Goal: Task Accomplishment & Management: Complete application form

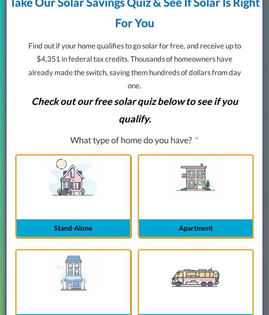
scroll to position [92, 0]
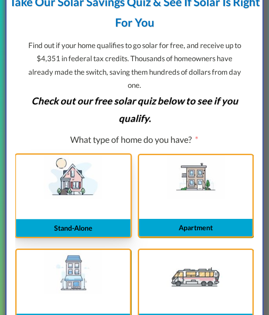
click at [39, 187] on label "Stand-Alone" at bounding box center [73, 177] width 115 height 44
click at [0, 0] on input "Stand-Alone" at bounding box center [0, 0] width 0 height 0
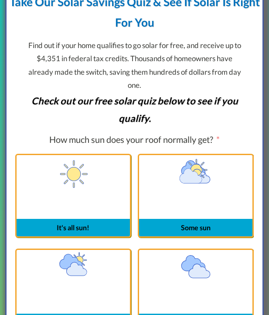
scroll to position [159, 0]
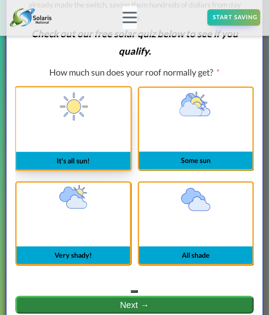
click at [49, 121] on label "It's all sun!" at bounding box center [73, 109] width 115 height 44
click at [0, 0] on input "It's all sun!" at bounding box center [0, 0] width 0 height 0
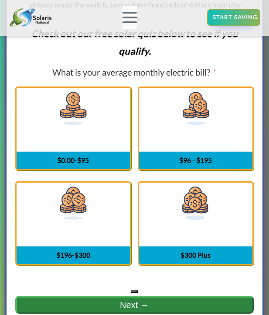
click at [49, 121] on label "$0.00-$95" at bounding box center [73, 110] width 113 height 44
click at [0, 0] on input "$0.00-$95" at bounding box center [0, 0] width 0 height 0
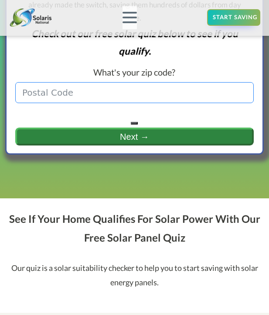
click at [65, 97] on input "text" at bounding box center [134, 92] width 239 height 21
type input "95608"
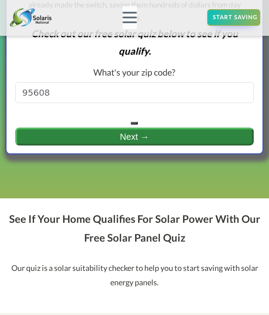
click at [101, 132] on button "Next →" at bounding box center [134, 136] width 239 height 18
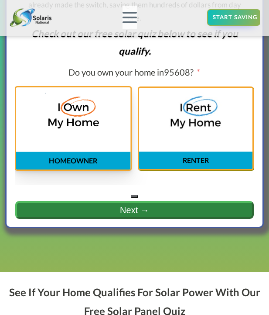
click at [57, 153] on span "HOMEOWNER" at bounding box center [73, 160] width 115 height 17
click at [0, 0] on input "HOMEOWNER" at bounding box center [0, 0] width 0 height 0
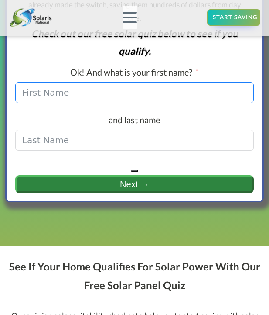
click at [62, 97] on input "Ok! And what is your first name?" at bounding box center [134, 92] width 239 height 21
type input "Tom"
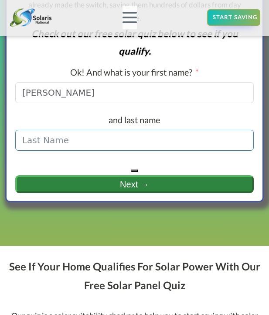
click at [40, 148] on input "and last name" at bounding box center [134, 140] width 239 height 21
type input "Thomas"
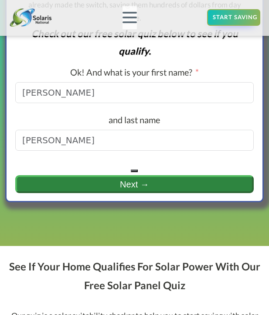
click at [92, 186] on button "Next →" at bounding box center [134, 184] width 239 height 18
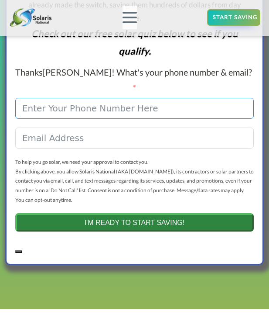
click at [52, 98] on input "Thanks Tom ! What's your phone number & email?" at bounding box center [134, 108] width 239 height 21
type input "9169682477"
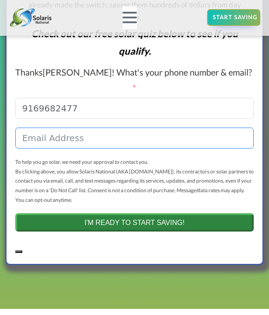
click at [34, 127] on input "email" at bounding box center [134, 137] width 239 height 21
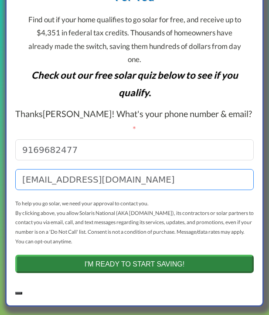
scroll to position [110, 0]
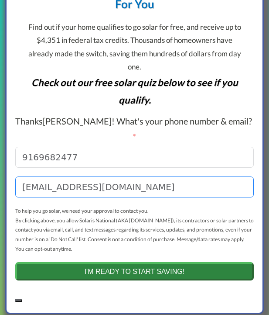
type input "sha345077@gmail.com"
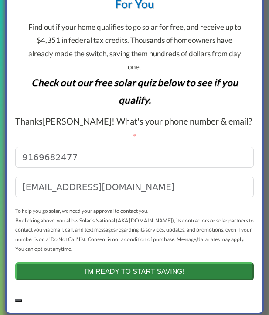
click at [54, 129] on div "Thanks Tom ! What's your phone number & email? 9169682477" at bounding box center [134, 140] width 239 height 55
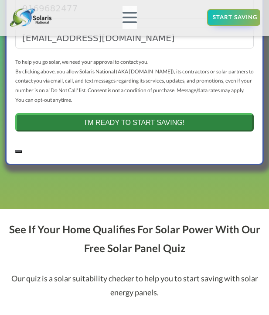
scroll to position [258, 0]
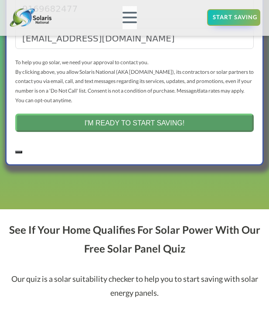
click at [106, 113] on button "I'M READY TO START SAVING!" at bounding box center [134, 122] width 239 height 18
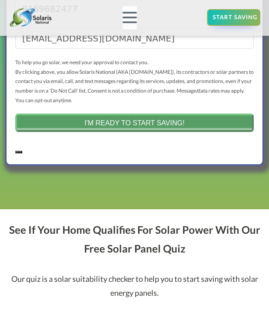
click at [106, 109] on div "on Ca page solar-quote-free page dup of url/ Homes solar quiz (#27) (#28) What …" at bounding box center [134, 63] width 241 height 201
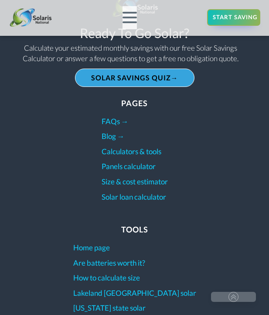
scroll to position [1441, 0]
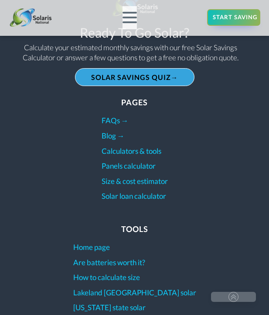
scroll to position [588, 0]
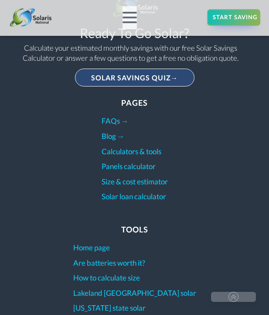
click at [110, 81] on link "SOLAR SAVINGS QUIZ→" at bounding box center [135, 78] width 120 height 18
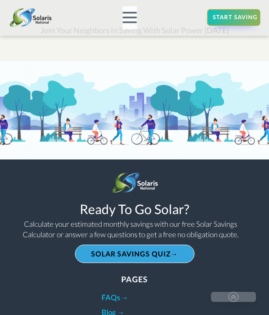
scroll to position [1300, 0]
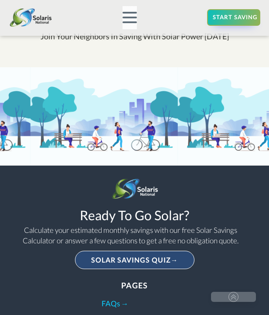
click at [123, 261] on link "SOLAR SAVINGS QUIZ→" at bounding box center [135, 260] width 120 height 18
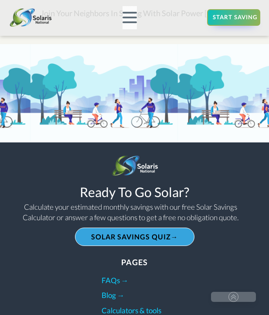
scroll to position [1325, 0]
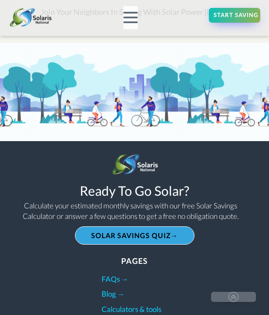
drag, startPoint x: 0, startPoint y: 0, endPoint x: 227, endPoint y: 14, distance: 227.8
click at [227, 14] on div "START SAVING" at bounding box center [236, 15] width 45 height 10
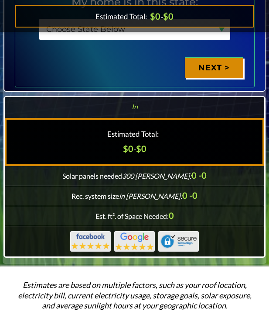
scroll to position [438, 0]
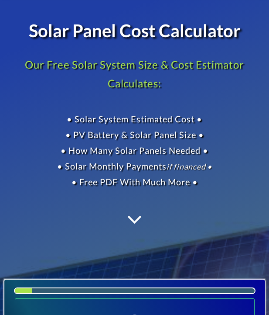
scroll to position [0, 0]
